Goal: Task Accomplishment & Management: Manage account settings

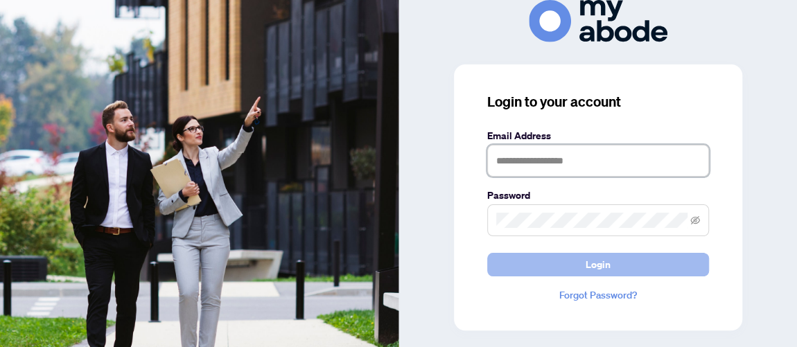
type input "**********"
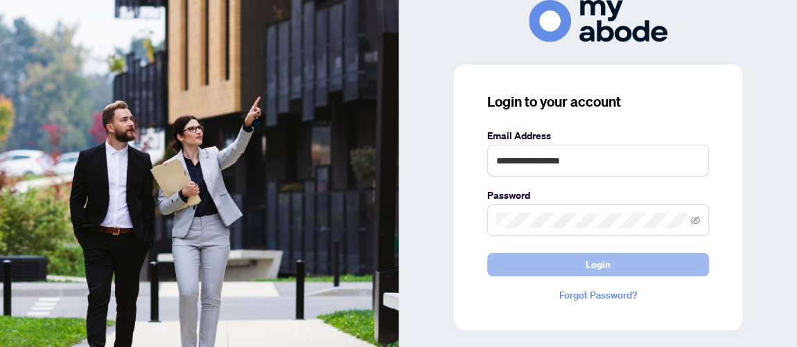
click at [590, 264] on span "Login" at bounding box center [598, 265] width 25 height 22
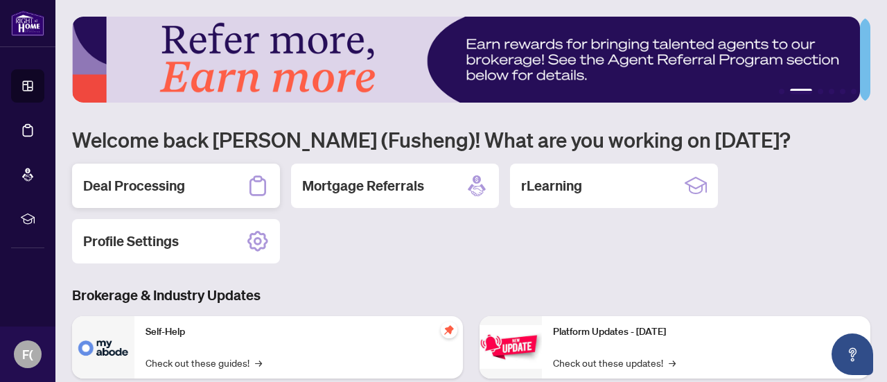
click at [173, 186] on h2 "Deal Processing" at bounding box center [134, 185] width 102 height 19
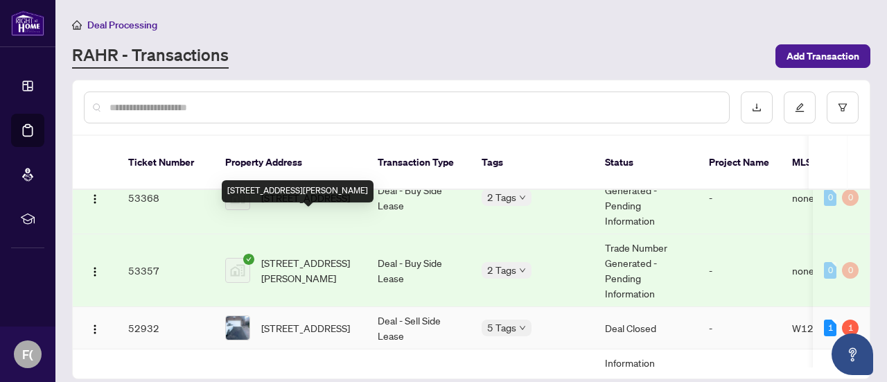
scroll to position [485, 0]
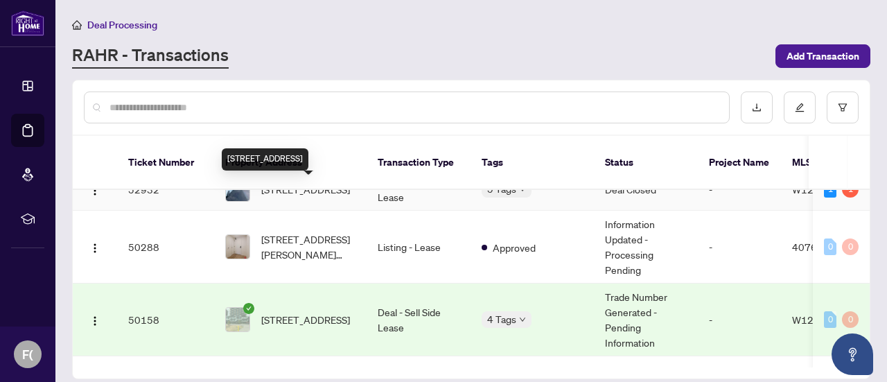
click at [306, 189] on span "4641 Crosscreek Crt, Mississauga, Ontario L5V 1G5, Canada" at bounding box center [305, 189] width 89 height 15
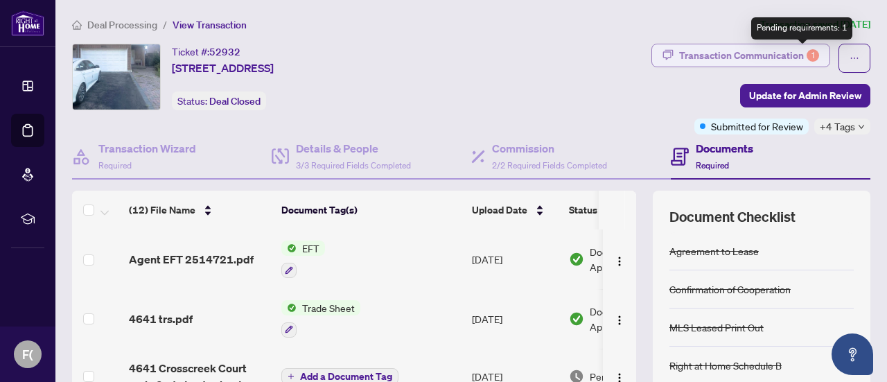
click at [807, 51] on div "1" at bounding box center [813, 55] width 12 height 12
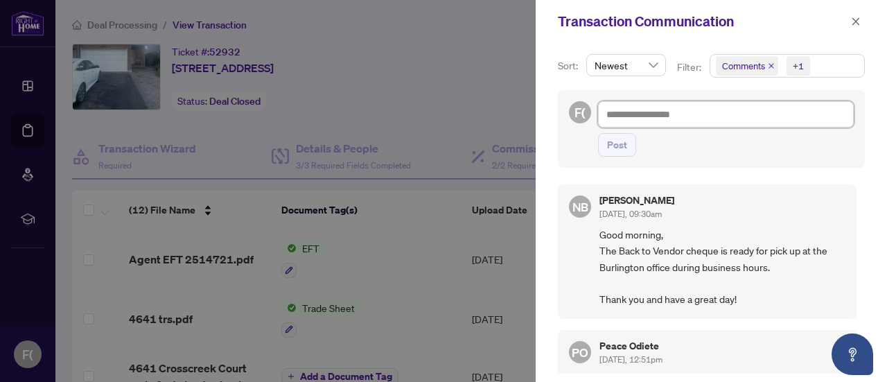
click at [675, 105] on textarea at bounding box center [726, 114] width 256 height 26
click at [857, 15] on span "button" at bounding box center [856, 21] width 10 height 22
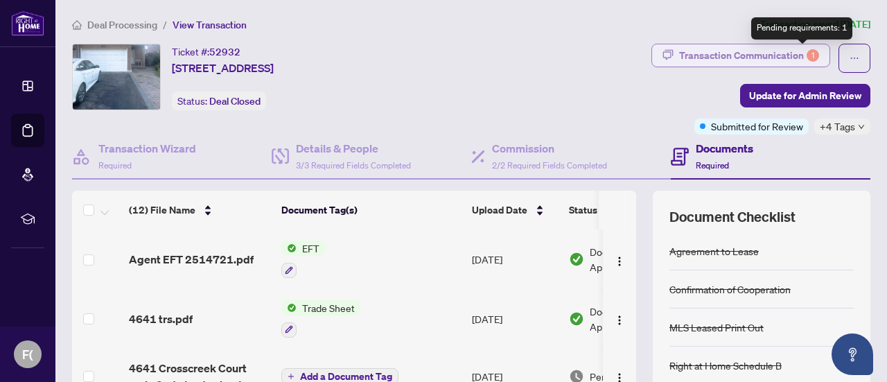
click at [807, 52] on div "1" at bounding box center [813, 55] width 12 height 12
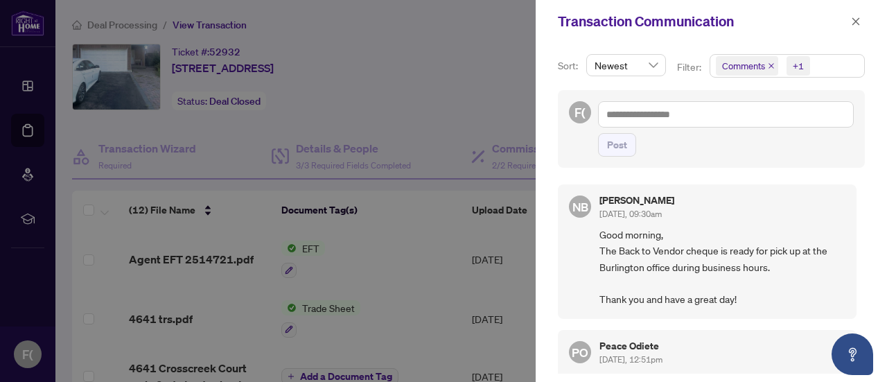
click at [485, 34] on div at bounding box center [443, 191] width 887 height 382
click at [489, 31] on div at bounding box center [443, 191] width 887 height 382
click at [861, 22] on button "button" at bounding box center [856, 21] width 18 height 17
